Goal: Navigation & Orientation: Find specific page/section

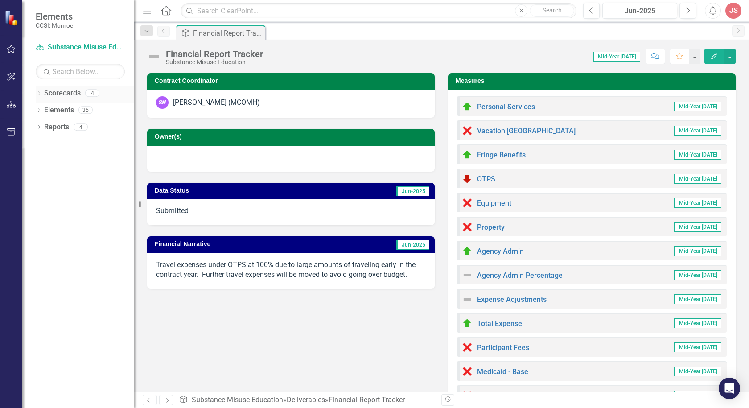
click at [39, 94] on icon "Dropdown" at bounding box center [39, 94] width 6 height 5
click at [41, 105] on div "Dropdown Scorecards 4 Dropdown Lifespan Senior Screening Substance Misuse Educa…" at bounding box center [85, 111] width 98 height 51
click at [50, 109] on link "Lifespan" at bounding box center [91, 110] width 85 height 10
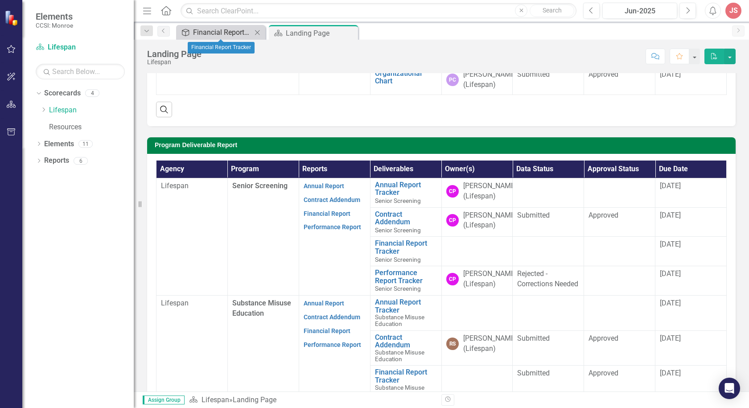
click at [202, 33] on div "Financial Report Tracker" at bounding box center [222, 32] width 59 height 11
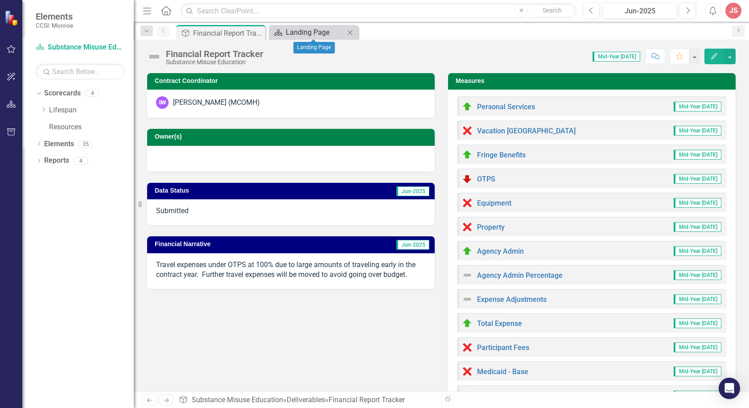
click at [302, 34] on div "Landing Page" at bounding box center [315, 32] width 59 height 11
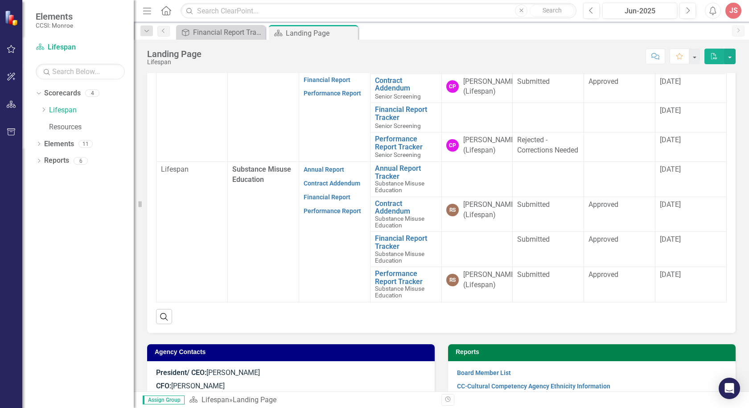
scroll to position [167, 0]
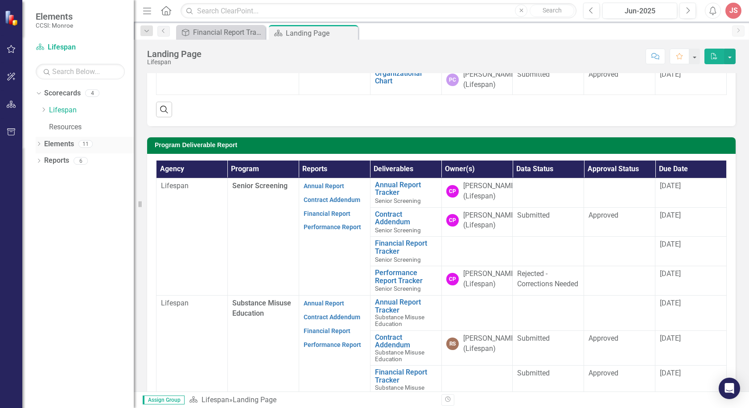
click at [37, 143] on icon "Dropdown" at bounding box center [39, 144] width 6 height 5
click at [37, 143] on icon "Dropdown" at bounding box center [37, 143] width 5 height 6
click at [39, 158] on div "Dropdown" at bounding box center [39, 162] width 6 height 8
click at [39, 158] on icon "Dropdown" at bounding box center [37, 160] width 5 height 6
click at [224, 30] on div "Financial Report Tracker" at bounding box center [222, 32] width 59 height 11
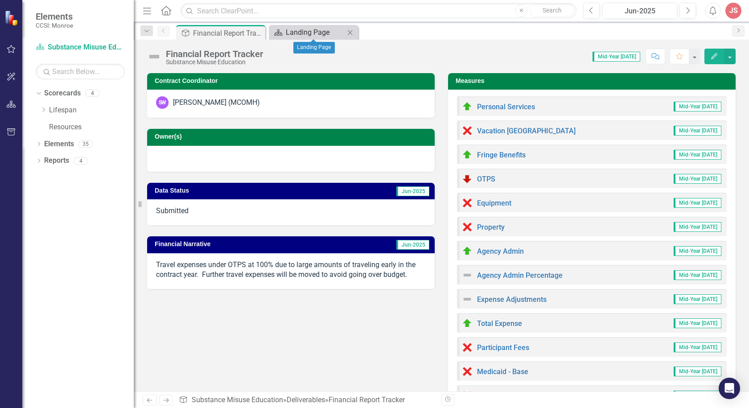
click at [325, 32] on div "Landing Page" at bounding box center [315, 32] width 59 height 11
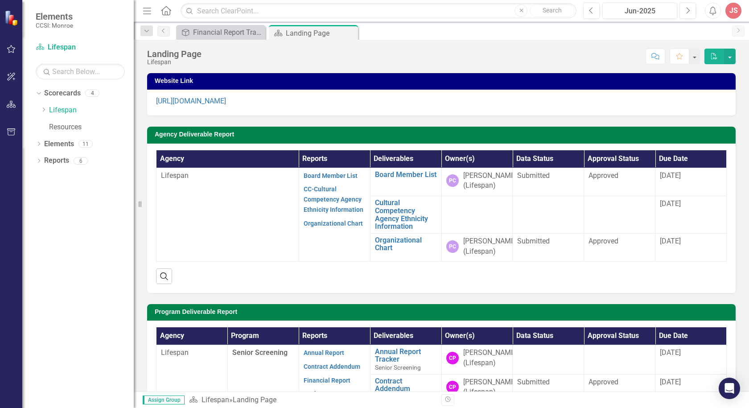
click at [0, 0] on icon "Close" at bounding box center [0, 0] width 0 height 0
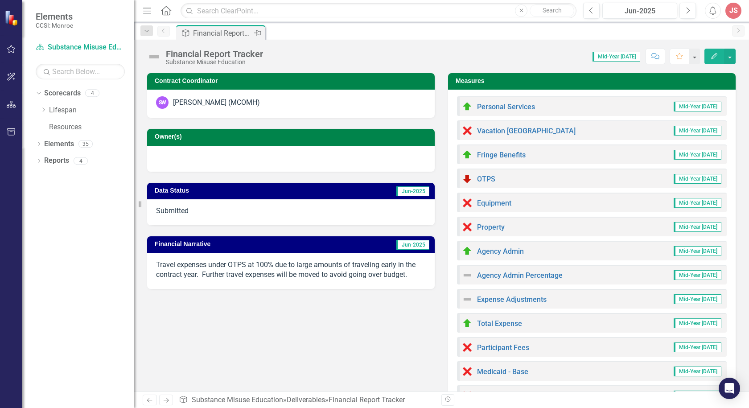
click at [195, 33] on div "Financial Report Tracker" at bounding box center [222, 33] width 59 height 11
click at [209, 33] on div "Financial Report Tracker" at bounding box center [222, 33] width 59 height 11
click at [61, 95] on link "Scorecards" at bounding box center [62, 93] width 37 height 10
click at [92, 94] on div "4" at bounding box center [92, 94] width 14 height 8
click at [221, 35] on div "Financial Report Tracker" at bounding box center [222, 33] width 59 height 11
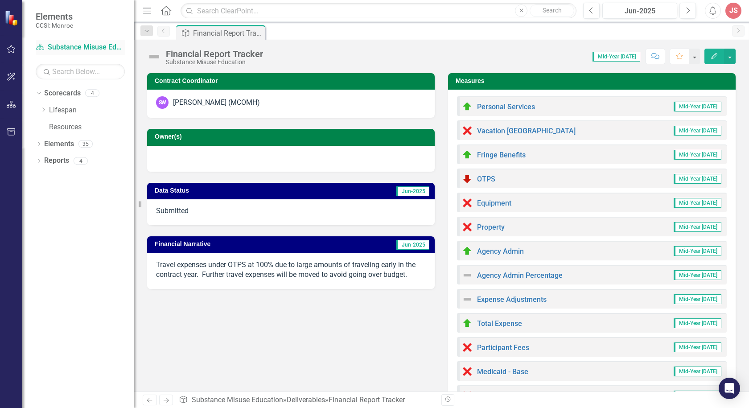
click at [77, 47] on link "Scorecard Substance Misuse Education" at bounding box center [80, 47] width 89 height 10
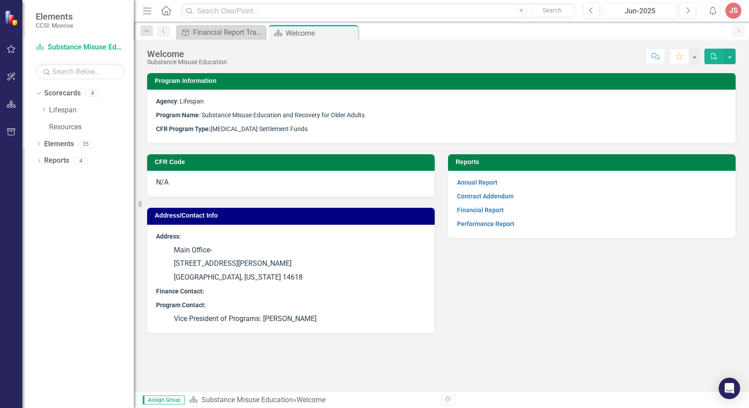
click at [443, 160] on div "Reports Annual Report Contract Addendum Financial Report Performance Report" at bounding box center [591, 190] width 301 height 95
click at [251, 130] on span "CFR Program Type: Opioid Settlement Funds" at bounding box center [232, 128] width 152 height 7
click at [351, 34] on icon "Close" at bounding box center [349, 32] width 9 height 7
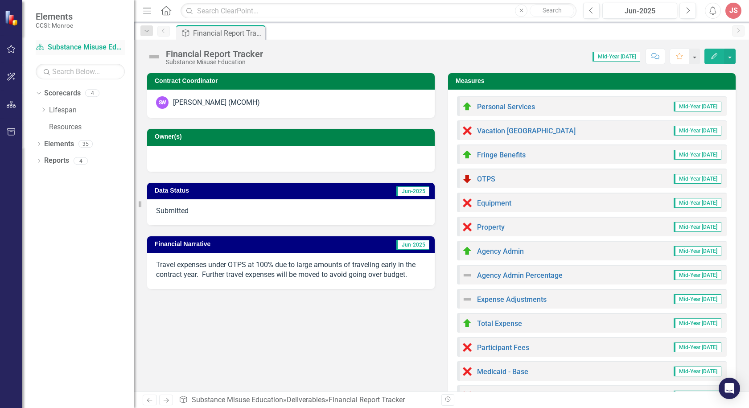
click at [62, 45] on link "Scorecard Substance Misuse Education" at bounding box center [80, 47] width 89 height 10
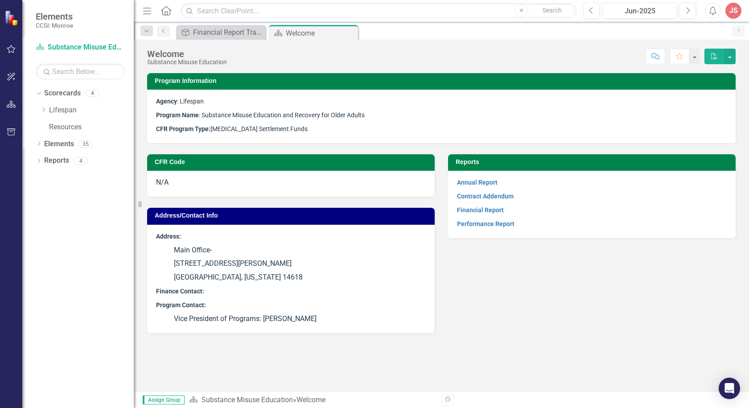
click at [733, 8] on div "JS" at bounding box center [733, 11] width 16 height 16
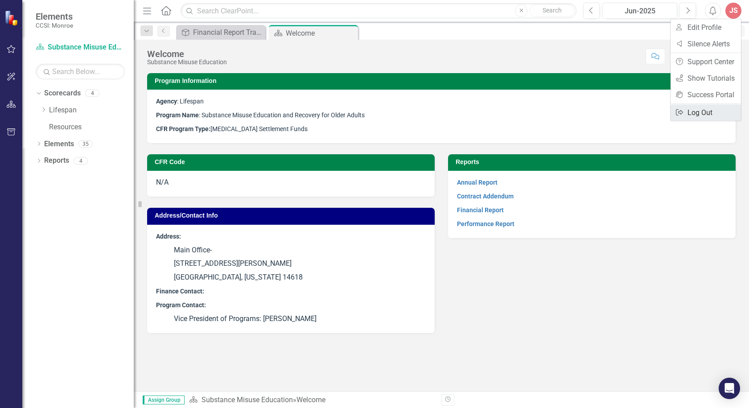
click at [700, 117] on link "Logout Log Out" at bounding box center [705, 112] width 70 height 16
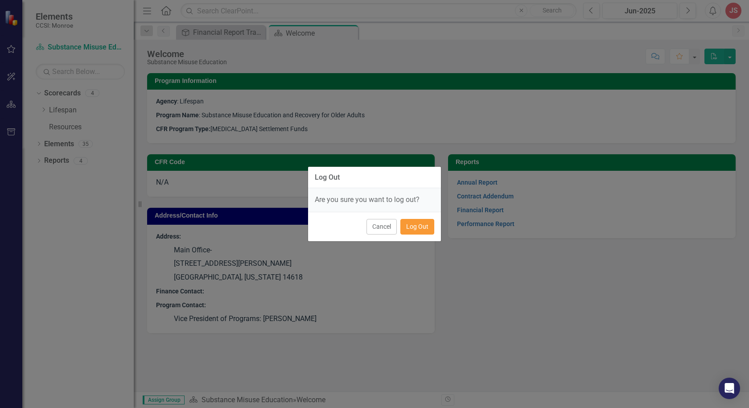
click at [416, 226] on button "Log Out" at bounding box center [417, 227] width 34 height 16
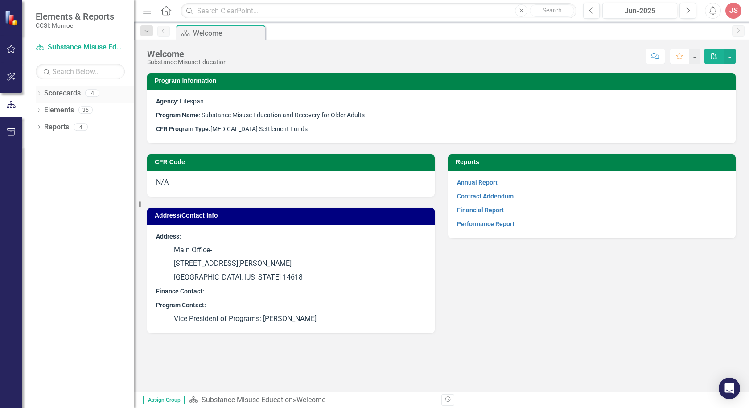
click at [40, 92] on icon "Dropdown" at bounding box center [39, 94] width 6 height 5
click at [65, 109] on link "Lifespan" at bounding box center [91, 110] width 85 height 10
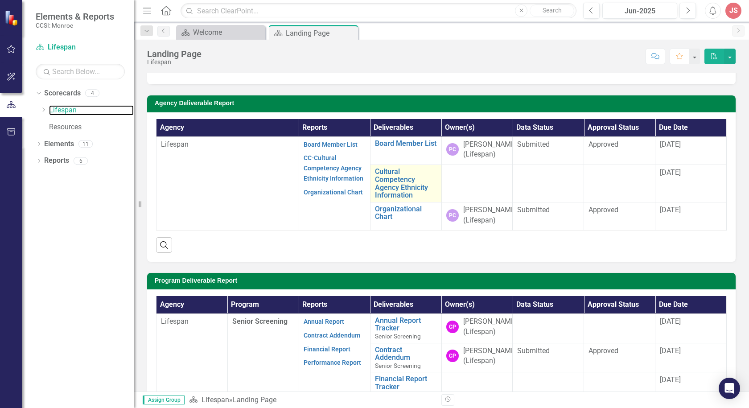
scroll to position [45, 0]
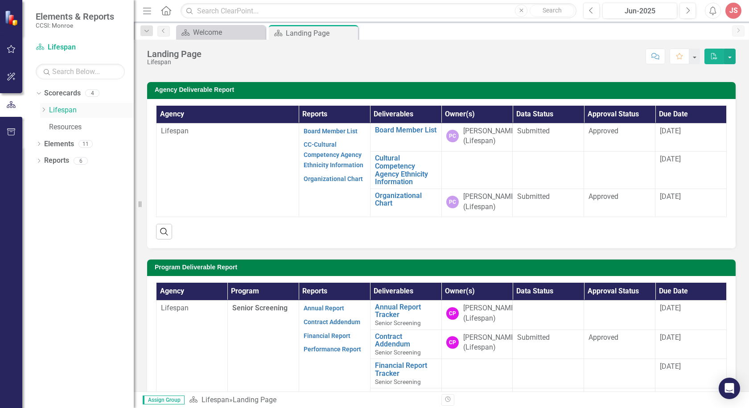
click at [42, 107] on icon "Dropdown" at bounding box center [43, 109] width 7 height 5
click at [80, 124] on link "Senior Screening" at bounding box center [96, 127] width 76 height 10
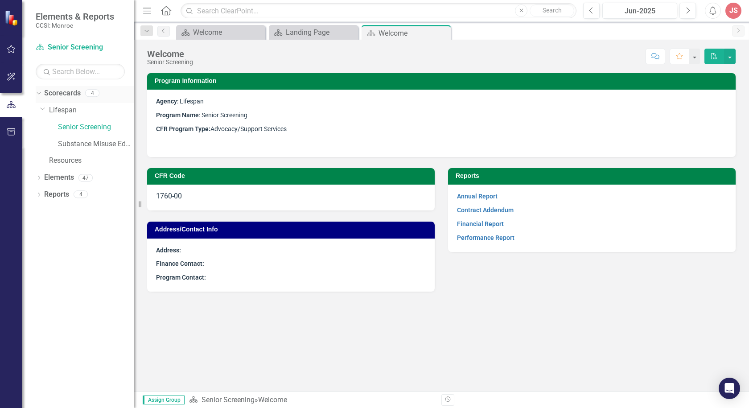
click at [54, 92] on link "Scorecards" at bounding box center [62, 93] width 37 height 10
click at [56, 95] on link "Scorecards" at bounding box center [62, 93] width 37 height 10
click at [63, 45] on link "Scorecard Senior Screening" at bounding box center [80, 47] width 89 height 10
click at [88, 141] on link "Substance Misuse Education" at bounding box center [96, 144] width 76 height 10
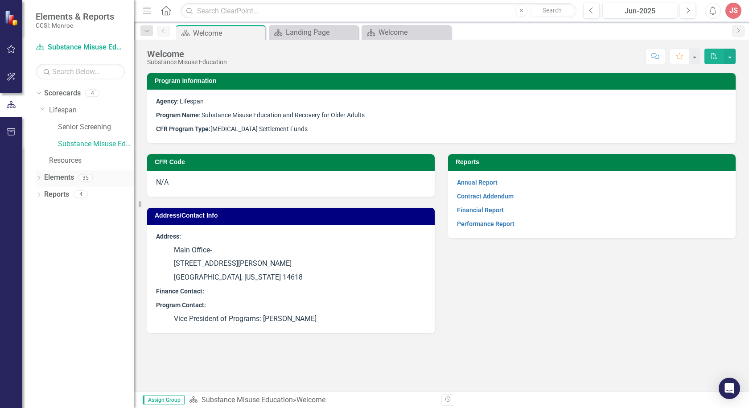
click at [40, 175] on div "Dropdown" at bounding box center [39, 179] width 6 height 8
click at [40, 175] on icon "Dropdown" at bounding box center [37, 177] width 5 height 6
click at [37, 194] on icon "Dropdown" at bounding box center [39, 195] width 6 height 5
click at [70, 211] on link "Scorecard Scorecards" at bounding box center [72, 210] width 49 height 10
click at [43, 213] on icon "Dropdown" at bounding box center [41, 209] width 5 height 6
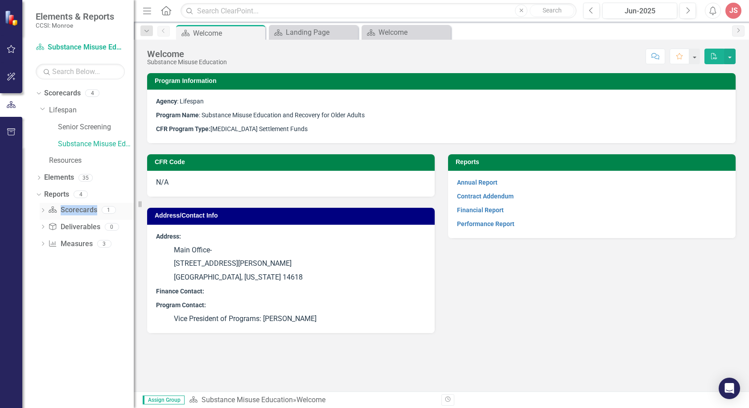
click at [43, 213] on icon "Dropdown" at bounding box center [43, 211] width 6 height 5
click at [68, 224] on div "Welcome" at bounding box center [90, 226] width 86 height 8
click at [77, 242] on link "Deliverable Deliverables" at bounding box center [74, 242] width 52 height 10
click at [44, 260] on icon "Dropdown" at bounding box center [43, 259] width 6 height 5
click at [74, 260] on div "Financial Report" at bounding box center [90, 259] width 86 height 8
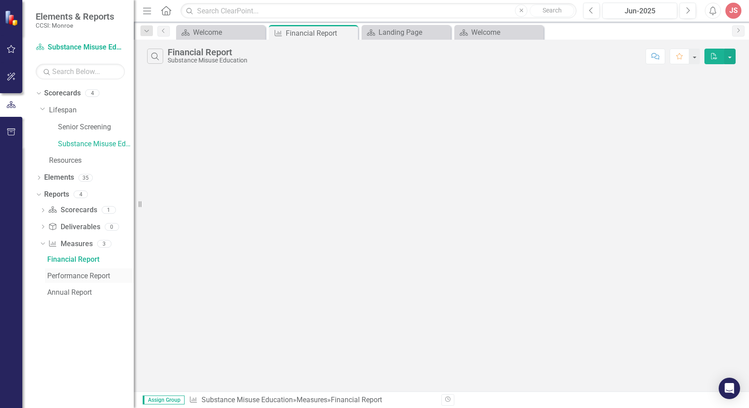
click at [73, 278] on div "Performance Report" at bounding box center [90, 276] width 86 height 8
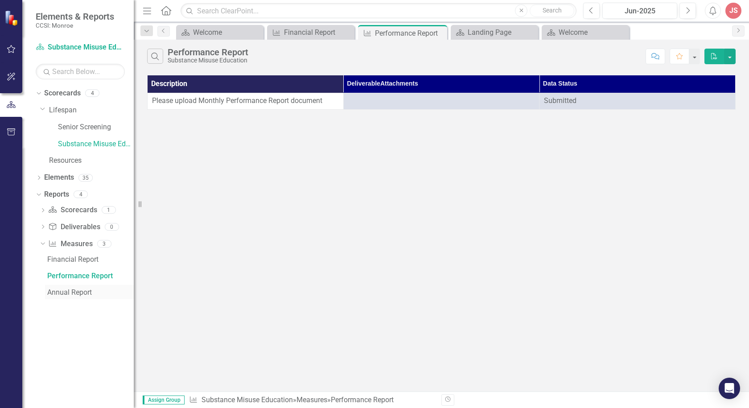
click at [65, 291] on div "Annual Report" at bounding box center [90, 292] width 86 height 8
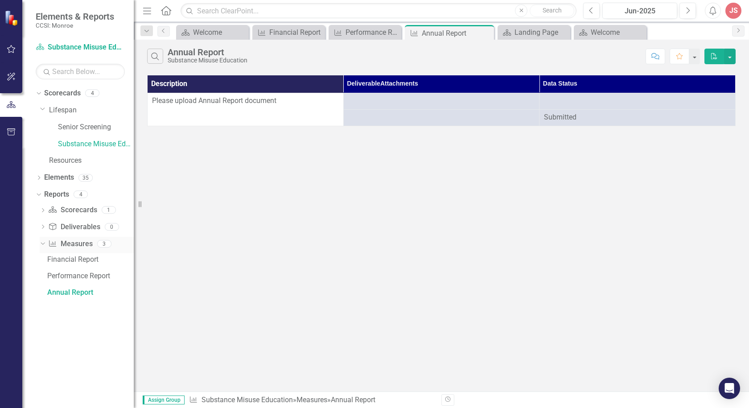
click at [45, 243] on div "Dropdown" at bounding box center [41, 243] width 8 height 6
click at [44, 226] on icon at bounding box center [43, 227] width 2 height 4
click at [44, 227] on icon at bounding box center [43, 227] width 4 height 2
click at [44, 208] on div "Dropdown" at bounding box center [43, 211] width 6 height 8
click at [44, 208] on icon "Dropdown" at bounding box center [41, 209] width 5 height 6
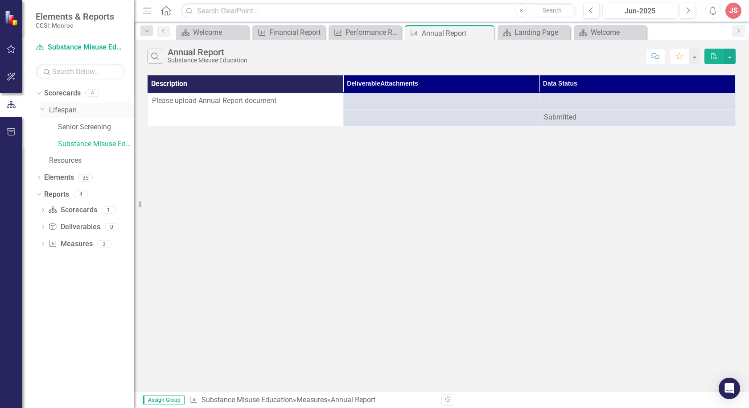
click at [38, 107] on div "Dropdown Scorecards 4 Dropdown Lifespan Senior Screening Substance Misuse Educa…" at bounding box center [85, 128] width 98 height 84
click at [42, 109] on icon "Dropdown" at bounding box center [42, 108] width 5 height 7
click at [37, 92] on icon "Dropdown" at bounding box center [37, 93] width 5 height 6
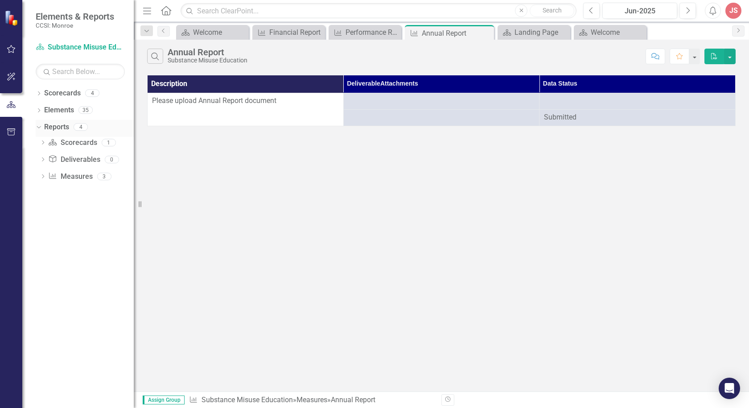
click at [37, 129] on icon "Dropdown" at bounding box center [37, 126] width 5 height 6
click at [485, 32] on icon "Close" at bounding box center [485, 32] width 9 height 7
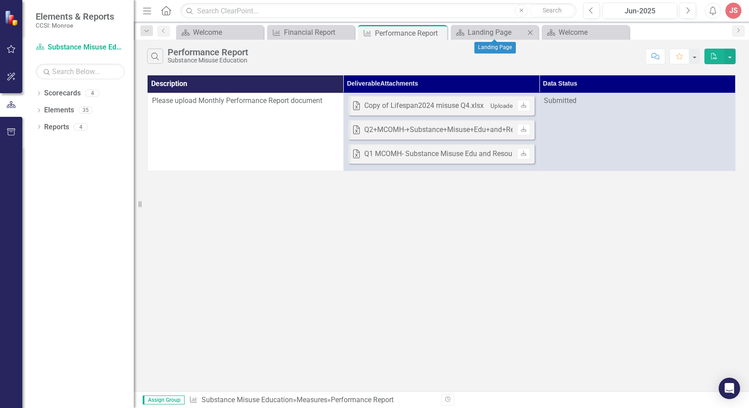
click at [529, 29] on icon "Close" at bounding box center [529, 32] width 9 height 7
drag, startPoint x: 535, startPoint y: 32, endPoint x: 512, endPoint y: 33, distance: 23.6
click at [0, 0] on icon "Close" at bounding box center [0, 0] width 0 height 0
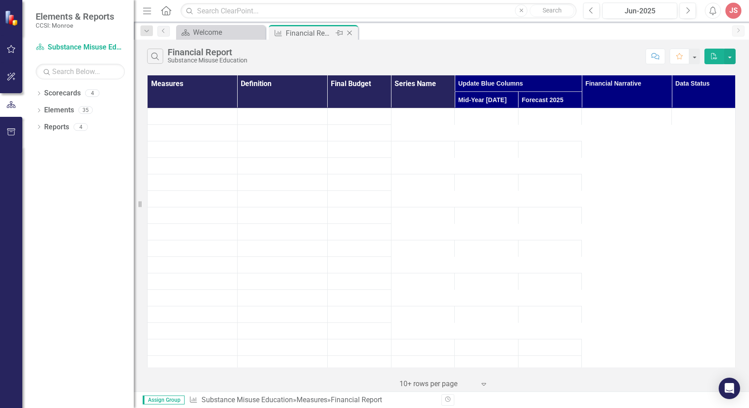
click at [351, 33] on icon "Close" at bounding box center [349, 32] width 9 height 7
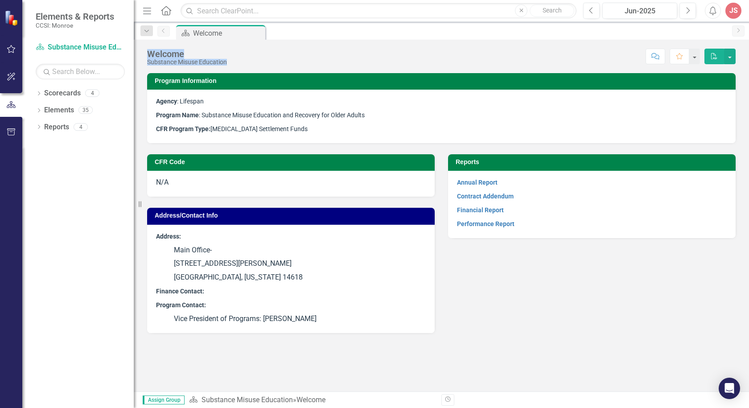
drag, startPoint x: 258, startPoint y: 32, endPoint x: 249, endPoint y: 66, distance: 35.1
click at [248, 77] on div "Menu Home Search Close Search Previous Jun-2025 Next Alerts JS User Edit Profil…" at bounding box center [441, 204] width 615 height 408
click at [249, 62] on div "Score: N/A Jun-2025 Completed Comment Favorite PDF" at bounding box center [483, 56] width 504 height 15
